Goal: Task Accomplishment & Management: Manage account settings

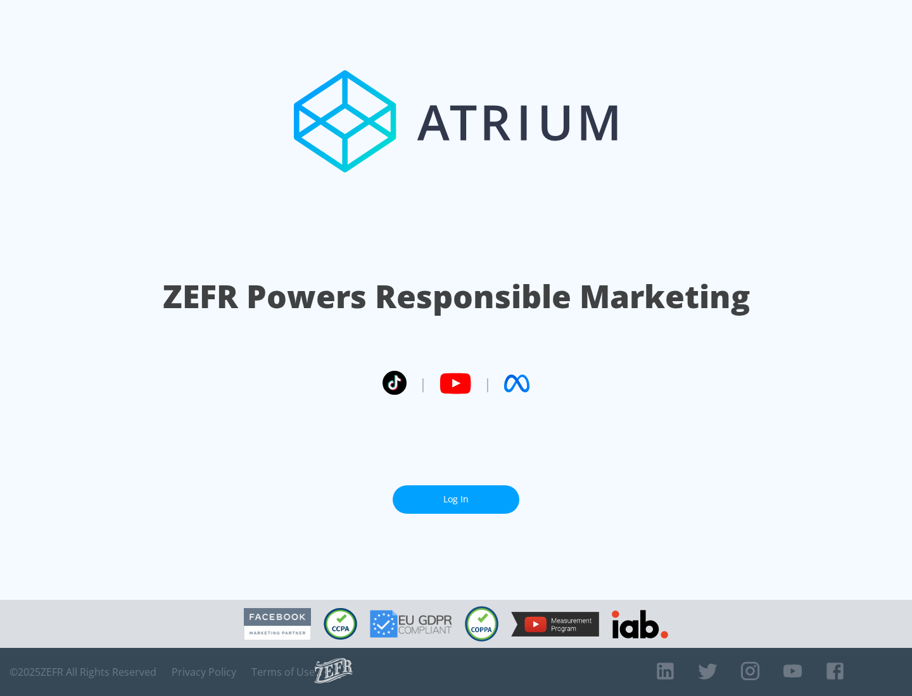
click at [456, 500] on link "Log In" at bounding box center [456, 500] width 127 height 28
